Goal: Communication & Community: Answer question/provide support

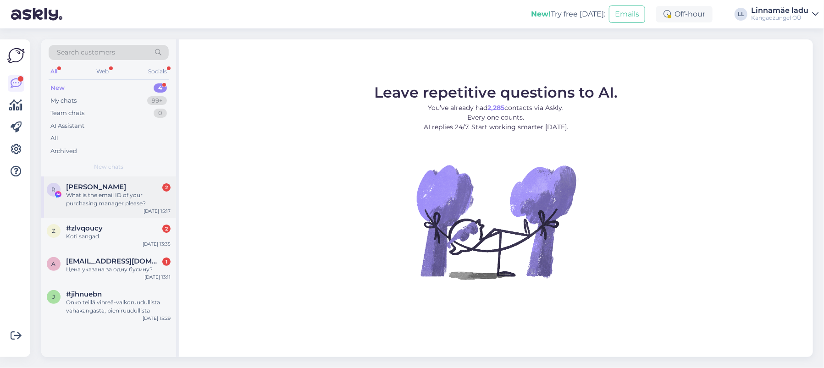
click at [88, 194] on div "What is the email ID of your purchasing manager please?" at bounding box center [118, 199] width 105 height 17
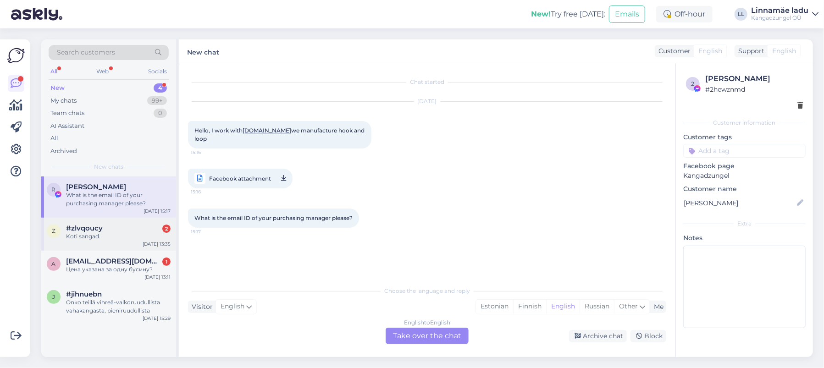
click at [108, 233] on div "Koti sangad." at bounding box center [118, 237] width 105 height 8
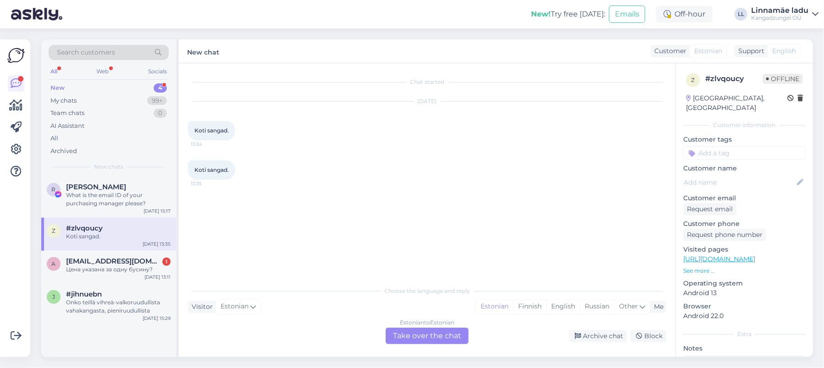
click at [431, 340] on div "Estonian to Estonian Take over the chat" at bounding box center [427, 336] width 83 height 17
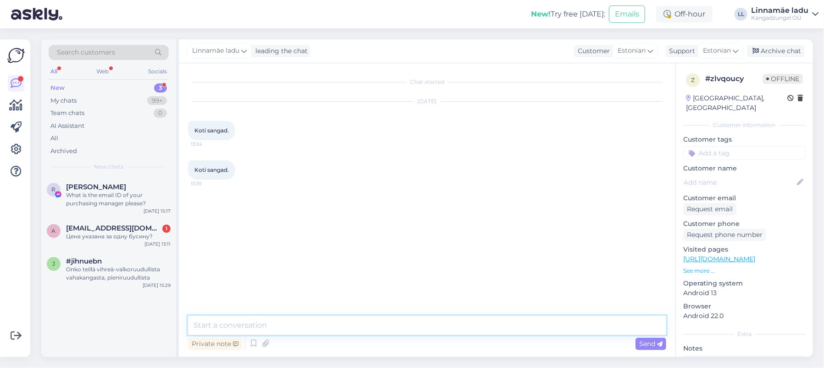
click at [294, 323] on textarea at bounding box center [427, 325] width 479 height 19
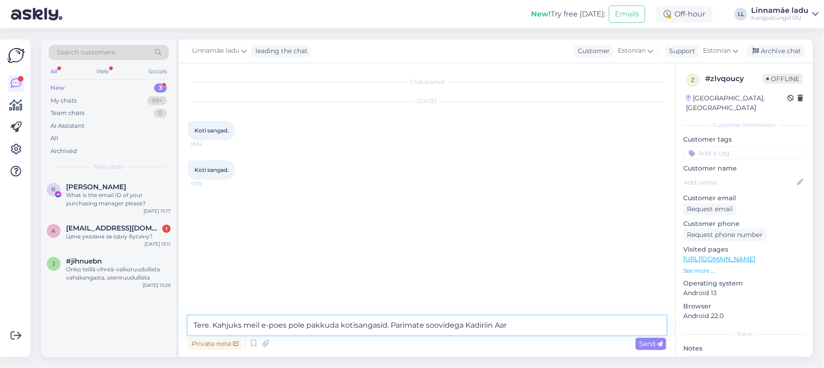
type textarea "Tere. Kahjuks meil e-poes pole pakkuda kotisangasid. Parimate soovidega Kadirii…"
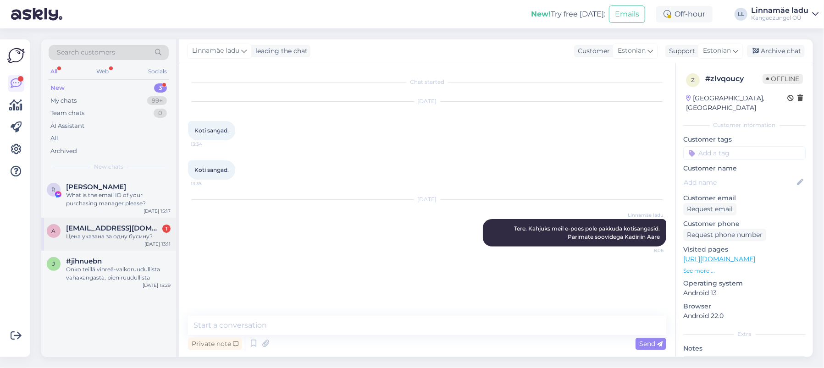
click at [109, 228] on span "[EMAIL_ADDRESS][DOMAIN_NAME]" at bounding box center [113, 228] width 95 height 8
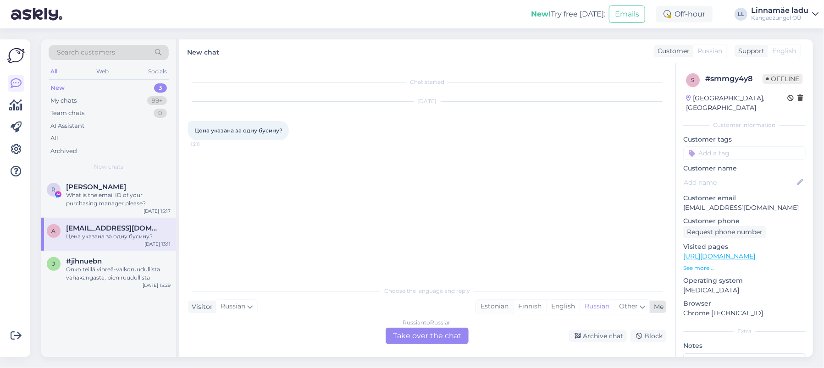
click at [493, 306] on div "Estonian" at bounding box center [494, 307] width 37 height 14
click at [435, 336] on div "Russian to Estonian Take over the chat" at bounding box center [427, 336] width 83 height 17
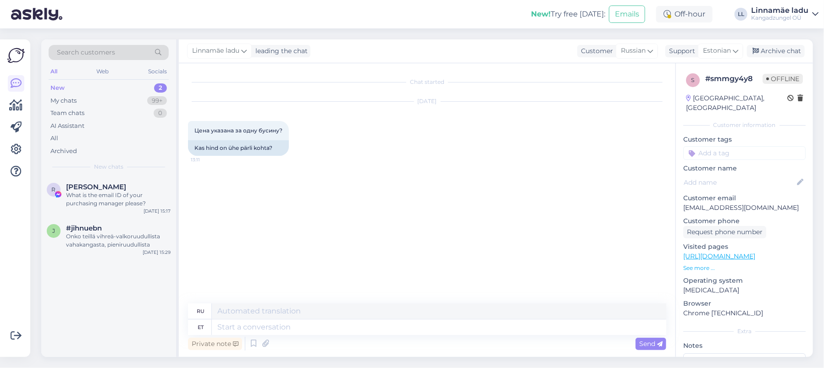
click at [687, 264] on p "See more ..." at bounding box center [745, 268] width 122 height 8
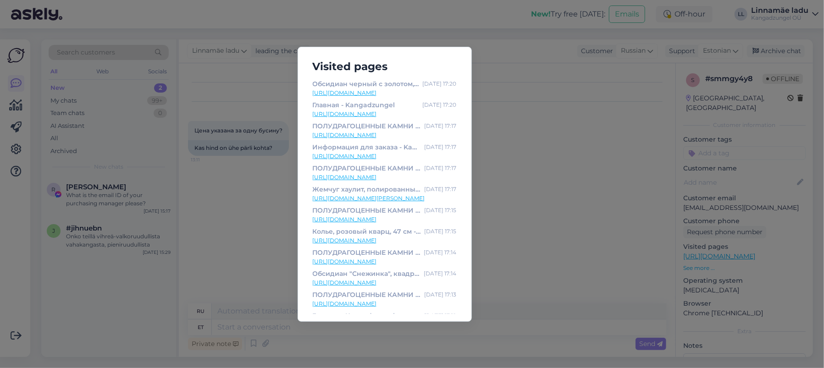
click at [398, 91] on link "[URL][DOMAIN_NAME]" at bounding box center [385, 93] width 144 height 8
click at [547, 249] on div "Visited pages Обсидиан черный с золотом, круглая, полированная, сквозное отверс…" at bounding box center [412, 184] width 824 height 368
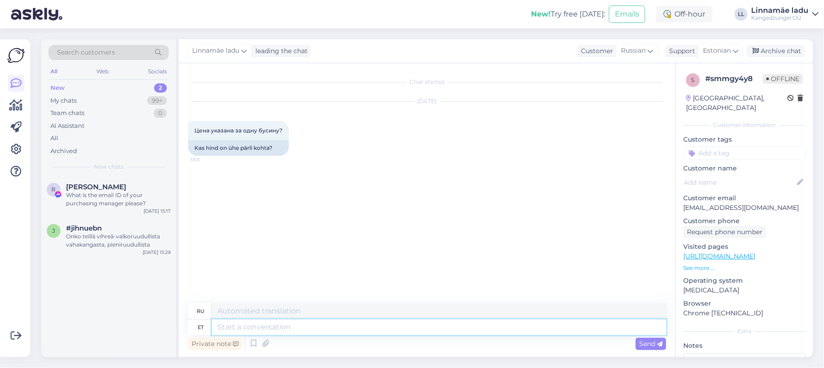
drag, startPoint x: 261, startPoint y: 328, endPoint x: 270, endPoint y: 323, distance: 10.7
click at [261, 329] on textarea at bounding box center [439, 328] width 455 height 16
type textarea "Tere."
type textarea "Привет."
type textarea "Tere. Naturaalsed"
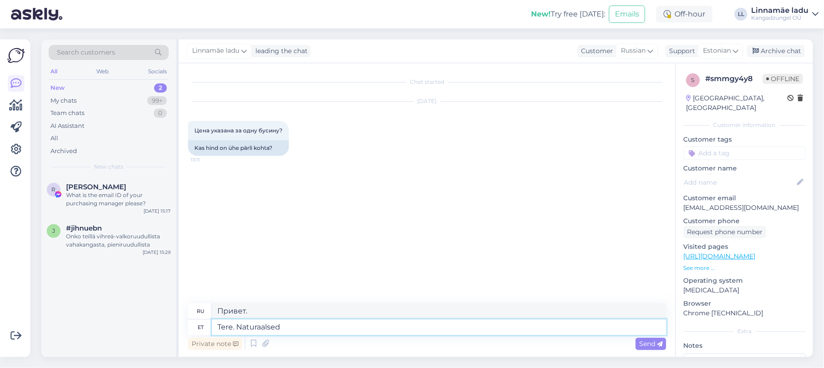
type textarea "Привет. Натуральный."
type textarea "Tere. Naturaalsed pärlid ja"
type textarea "Привет. Натуральный жемчуг."
type textarea "Tere. Naturaalsed pärlid ja e"
type textarea "Привет. Натуральный жемчуг и"
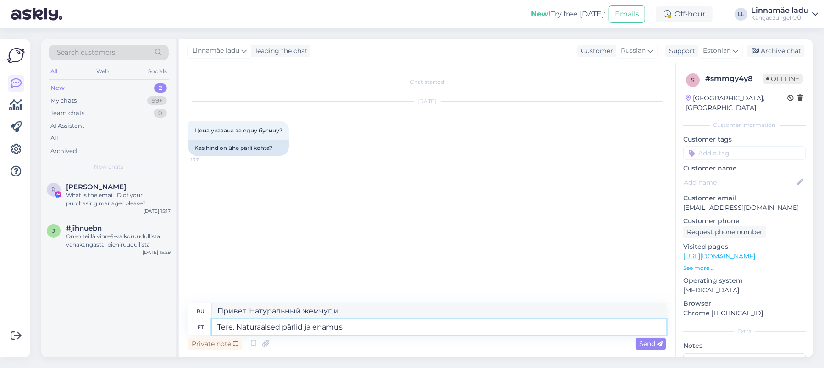
type textarea "Tere. Naturaalsed pärlid ja enamus"
type textarea "Здравствуйте. Натуральный жемчуг и большинство"
type textarea "Tere. Naturaalsed pärlid ja enamus ühe tü"
type textarea "Здравствуйте. Натуральный жемчуг, и большинство из них –"
type textarea "Tere. Naturaalsed pärlid ja enamus ühe tüki k"
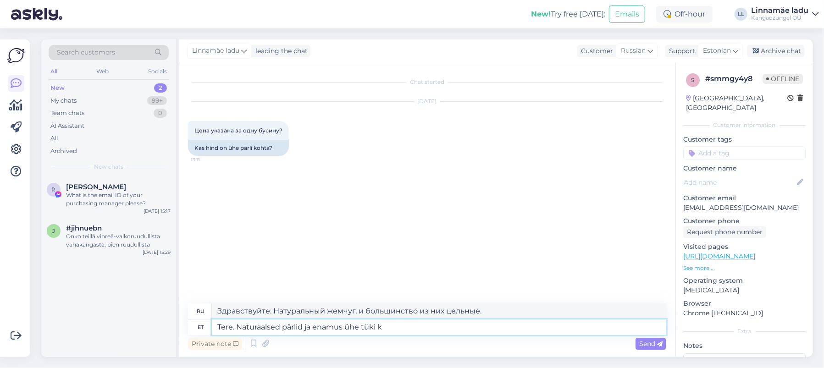
type textarea "Здравствуйте. Натуральный жемчуг и большинство цельных"
type textarea "Tere. Naturaalsed pärlid ja enamus ühe tüki ka"
type textarea "Здравствуйте. Натуральный жемчуг, и большинство отдельных экземпляров тоже."
type textarea "Tere. Naturaalsed pärlid ja enamus ühe [PERSON_NAME]."
type textarea "Здравствуйте. Натуральный жемчуг, и большинство из них цельные."
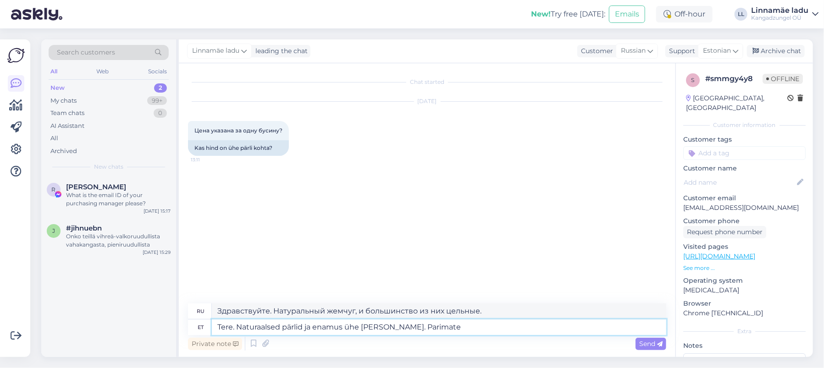
type textarea "Tere. Naturaalsed pärlid ja enamus ühe [PERSON_NAME]. Parimate s"
type textarea "Здравствуйте. Натуральный жемчуг, и большинство из них цельные. Лучший"
type textarea "Tere. Naturaalsed pärlid ja enamus ühe [PERSON_NAME]. Parimate soovidega"
type textarea "Здравствуйте. Натуральный жемчуг, и большинство из них цельные. С наилучшими по…"
type textarea "Tere. Naturaalsed pärlid ja enamus ühe [PERSON_NAME]. Parimate soovidega Kadiri…"
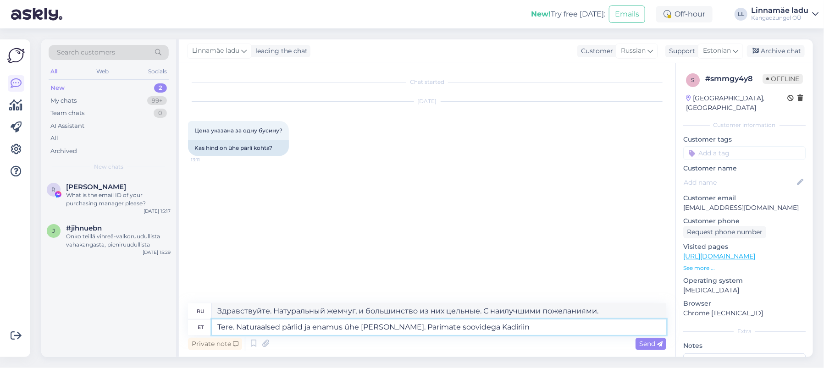
type textarea "Здравствуйте. Натуральный жемчуг, и большинство из них цельные. С наилучшими по…"
type textarea "Tere. Naturaalsed pärlid ja enamus ühe [PERSON_NAME]. Parimate soovidega Kadiri…"
type textarea "Здравствуйте. Натуральный жемчуг, и большинство из них цельные. С наилучшими по…"
